Goal: Transaction & Acquisition: Download file/media

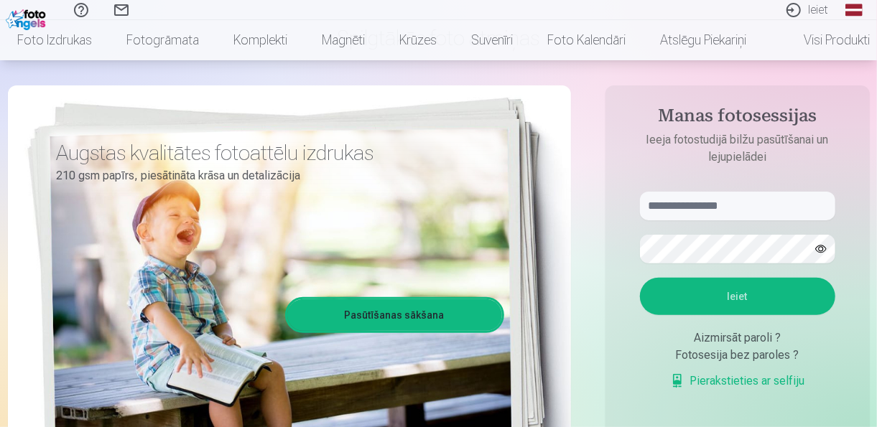
scroll to position [171, 0]
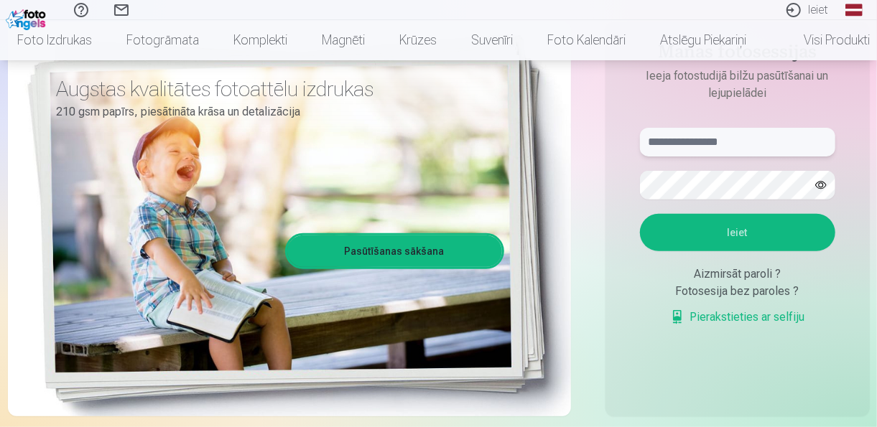
click at [760, 142] on input "text" at bounding box center [737, 142] width 195 height 29
type input "**********"
click at [736, 231] on button "Ieiet" at bounding box center [737, 232] width 195 height 37
click at [826, 185] on button "button" at bounding box center [820, 185] width 27 height 27
click at [735, 240] on button "Ieiet" at bounding box center [737, 232] width 195 height 37
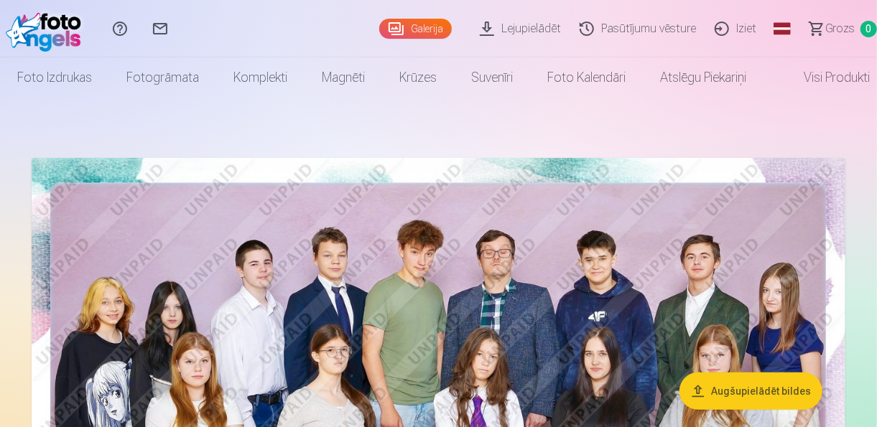
click at [783, 388] on button "Augšupielādēt bildes" at bounding box center [750, 391] width 143 height 37
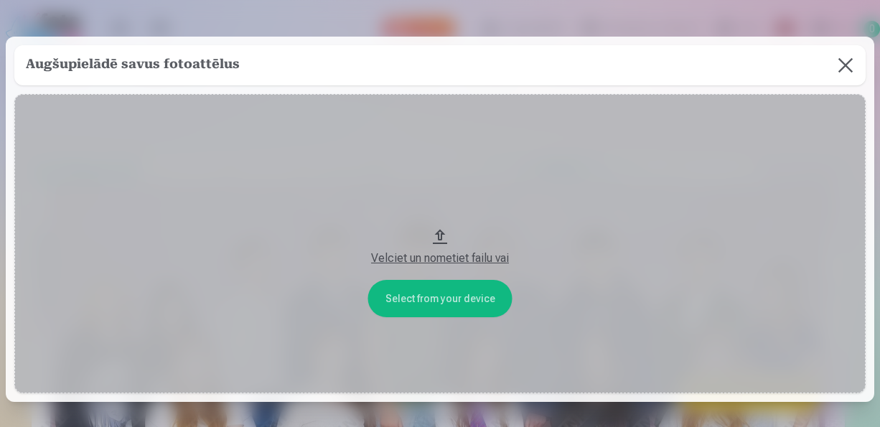
click at [842, 65] on button at bounding box center [846, 65] width 40 height 40
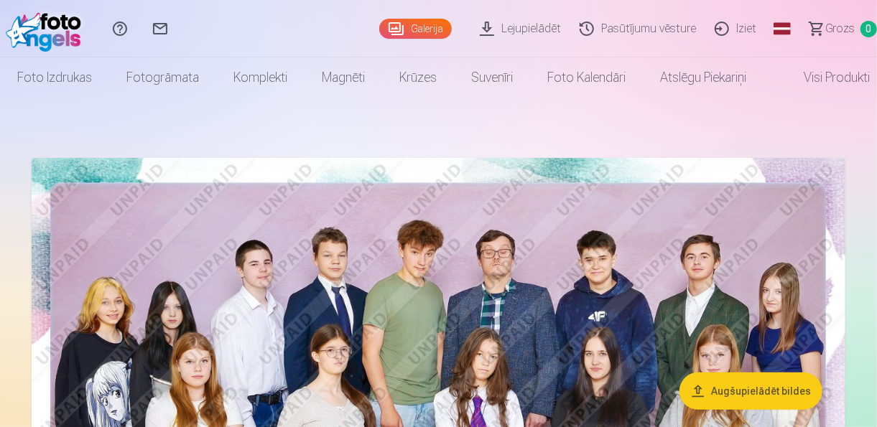
click at [530, 33] on link "Lejupielādēt" at bounding box center [522, 28] width 100 height 57
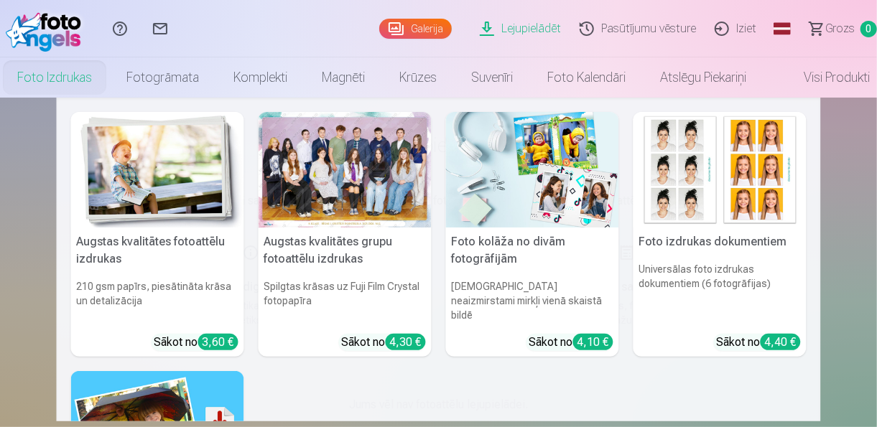
click at [50, 73] on link "Foto izdrukas" at bounding box center [54, 77] width 109 height 40
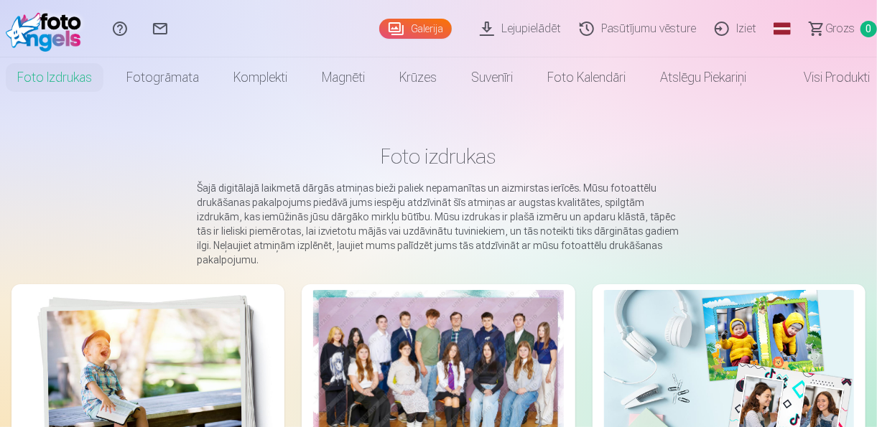
click at [416, 30] on link "Galerija" at bounding box center [415, 29] width 73 height 20
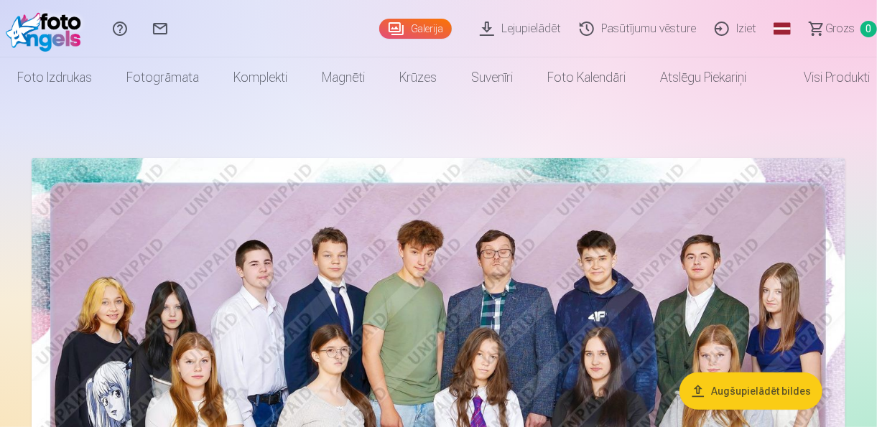
click at [327, 257] on img at bounding box center [439, 429] width 814 height 543
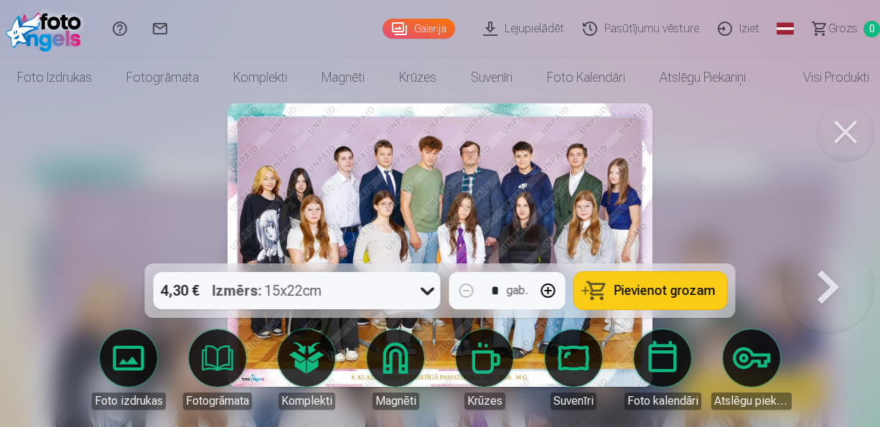
drag, startPoint x: 853, startPoint y: 125, endPoint x: 837, endPoint y: 131, distance: 17.5
click at [853, 125] on button at bounding box center [845, 131] width 57 height 57
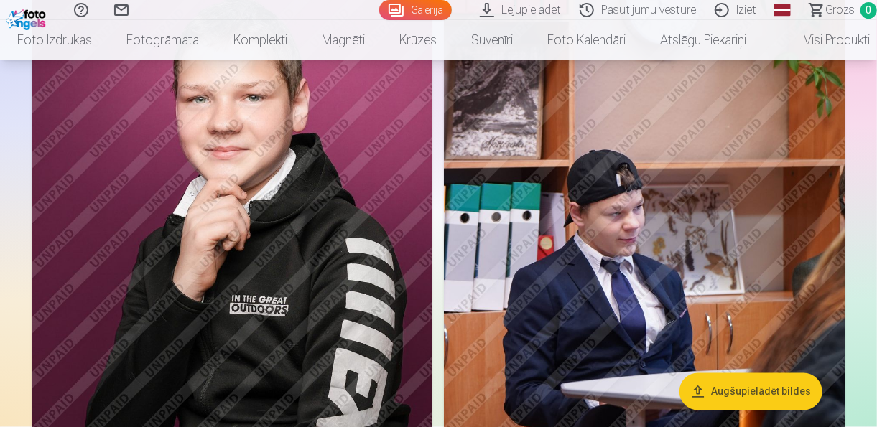
scroll to position [1033, 0]
